Goal: Transaction & Acquisition: Purchase product/service

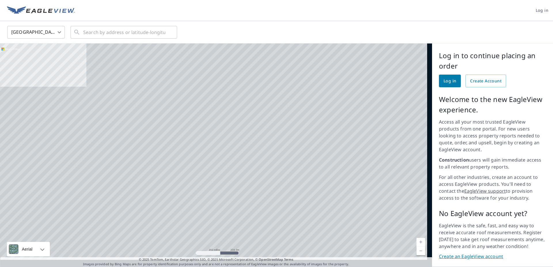
click at [444, 82] on span "Log in" at bounding box center [450, 80] width 13 height 7
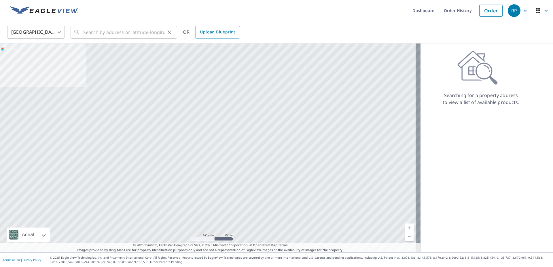
click at [165, 32] on div at bounding box center [168, 32] width 7 height 8
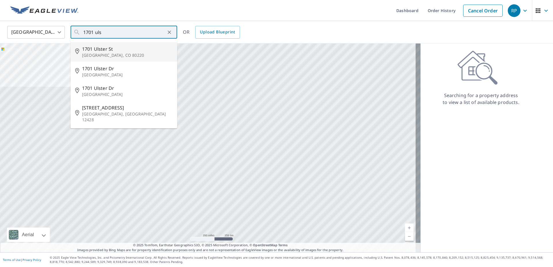
click at [95, 55] on p "Denver, CO 80220" at bounding box center [127, 55] width 90 height 6
type input "1701 Ulster St Denver, CO 80220"
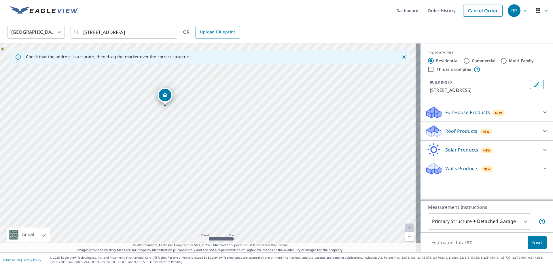
click at [434, 130] on icon at bounding box center [434, 129] width 15 height 7
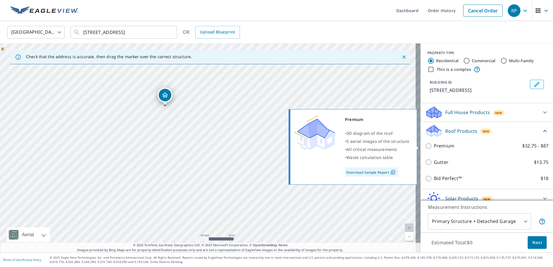
click at [425, 146] on input "Premium $32.75 - $87" at bounding box center [429, 146] width 9 height 7
checkbox input "true"
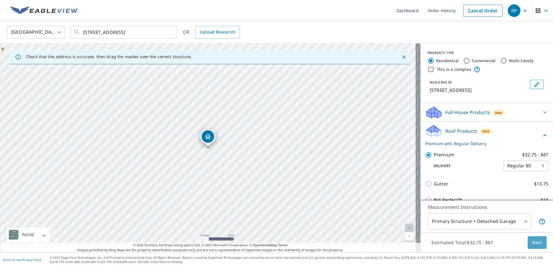
click at [532, 243] on span "Next" at bounding box center [537, 242] width 10 height 7
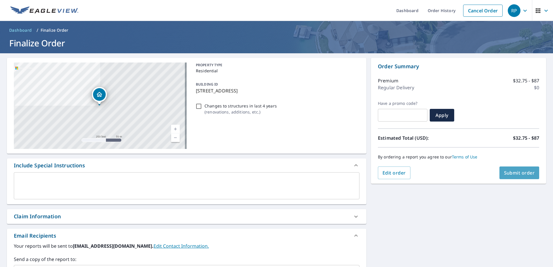
click at [504, 169] on button "Submit order" at bounding box center [519, 172] width 40 height 13
